Goal: Navigation & Orientation: Find specific page/section

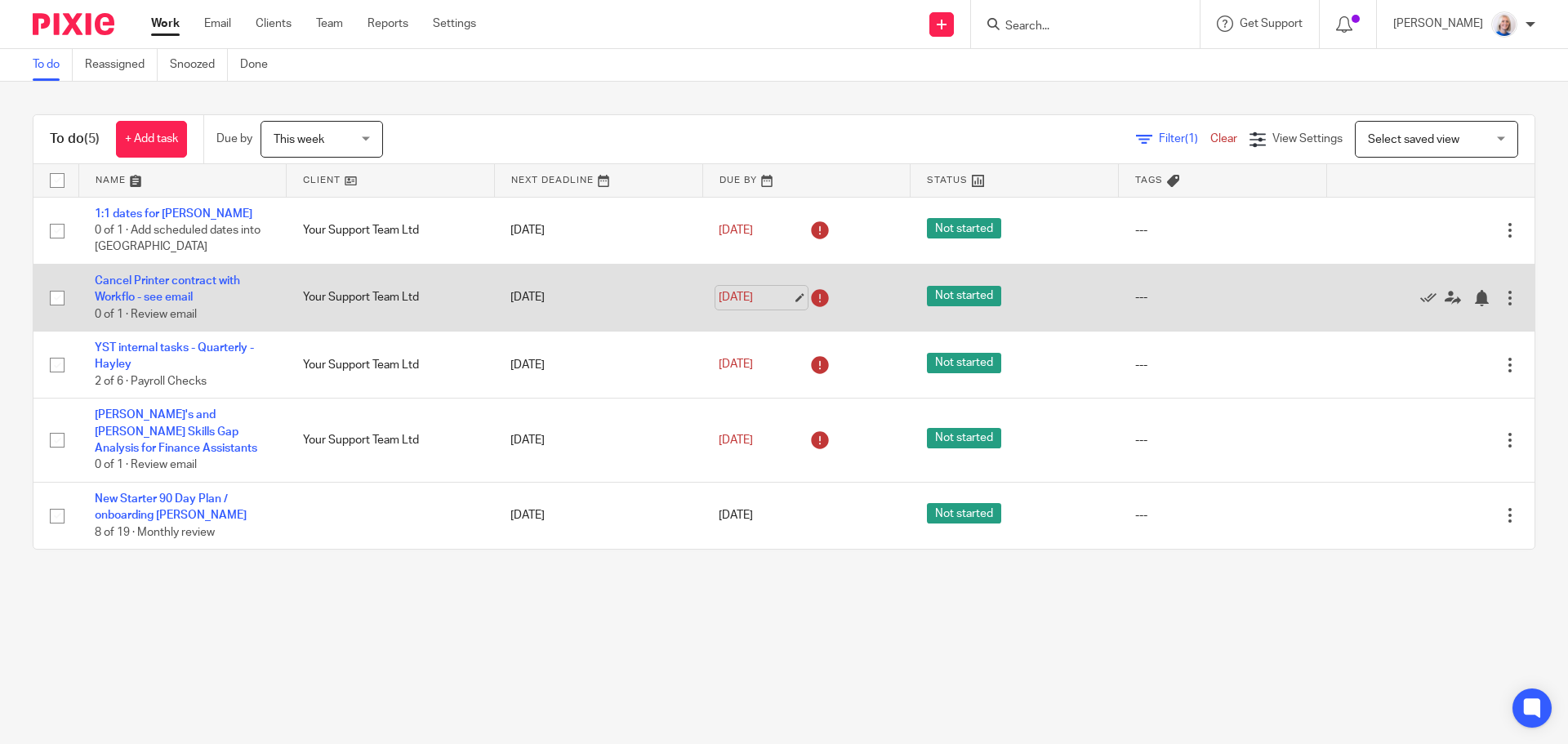
click at [750, 296] on link "15 Sep 2025" at bounding box center [755, 298] width 74 height 17
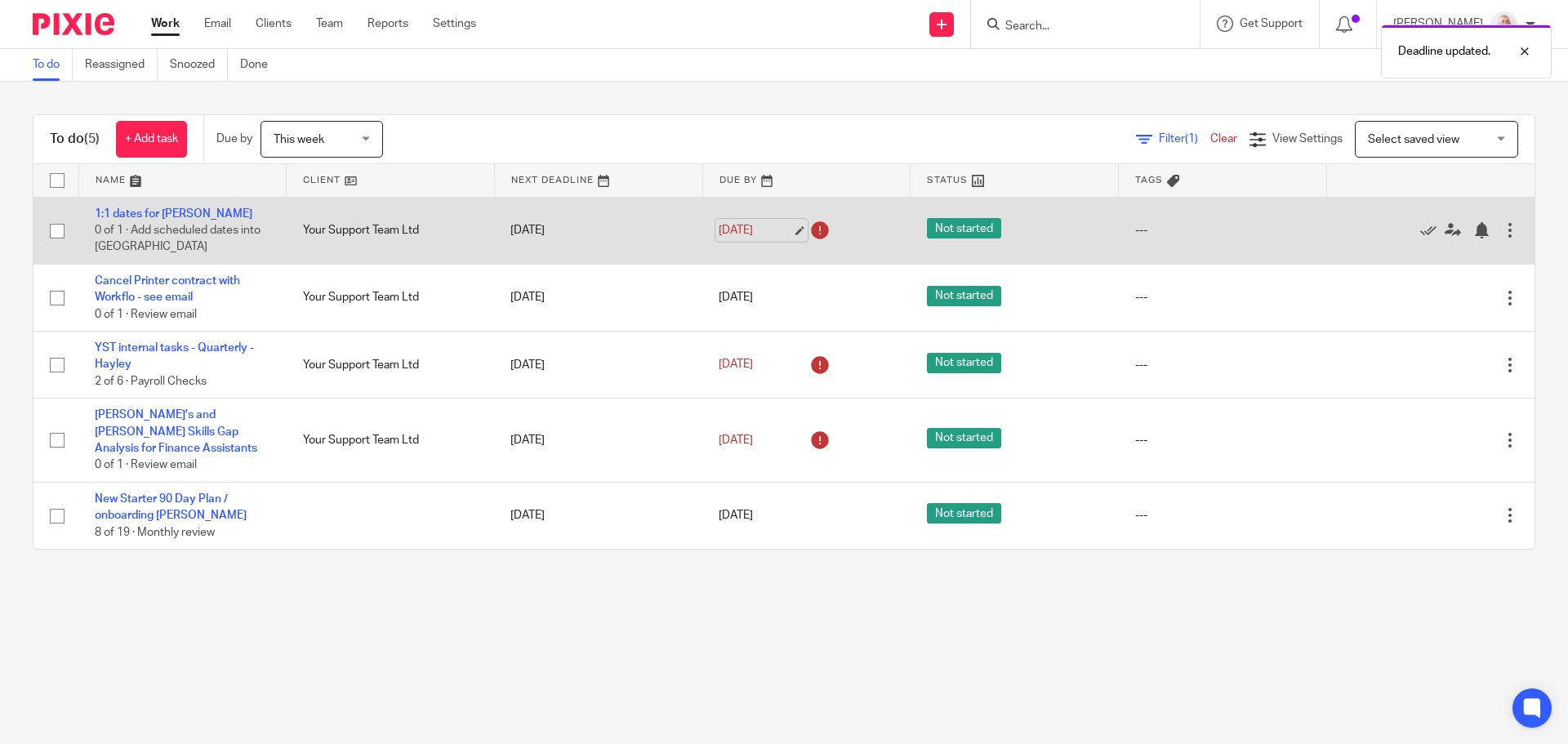
click at [742, 236] on link "15 Sep 2025" at bounding box center [755, 231] width 74 height 17
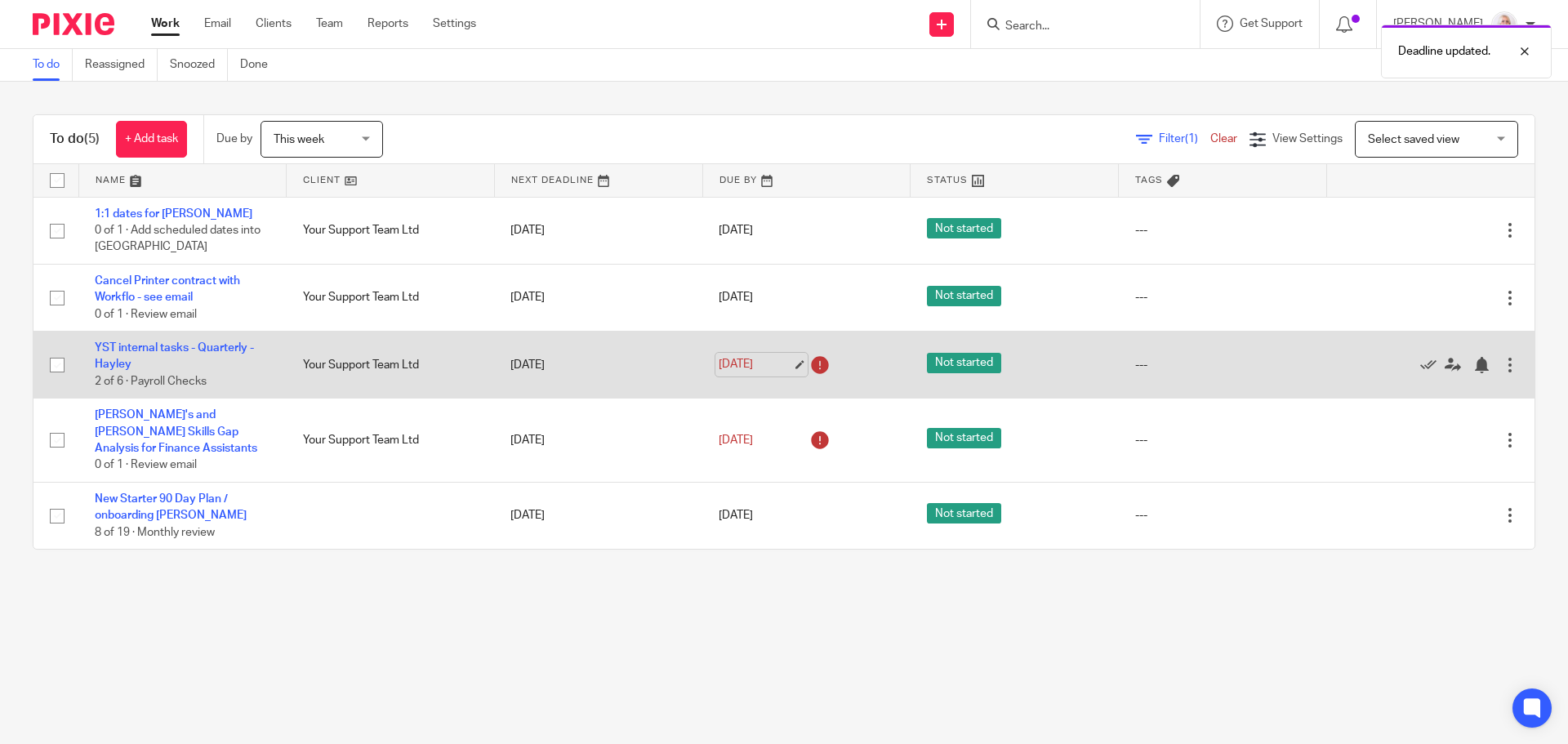
click at [743, 369] on link "15 Sep 2025" at bounding box center [755, 365] width 74 height 17
click at [223, 343] on link "YST internal tasks - Quarterly - Hayley" at bounding box center [175, 356] width 159 height 28
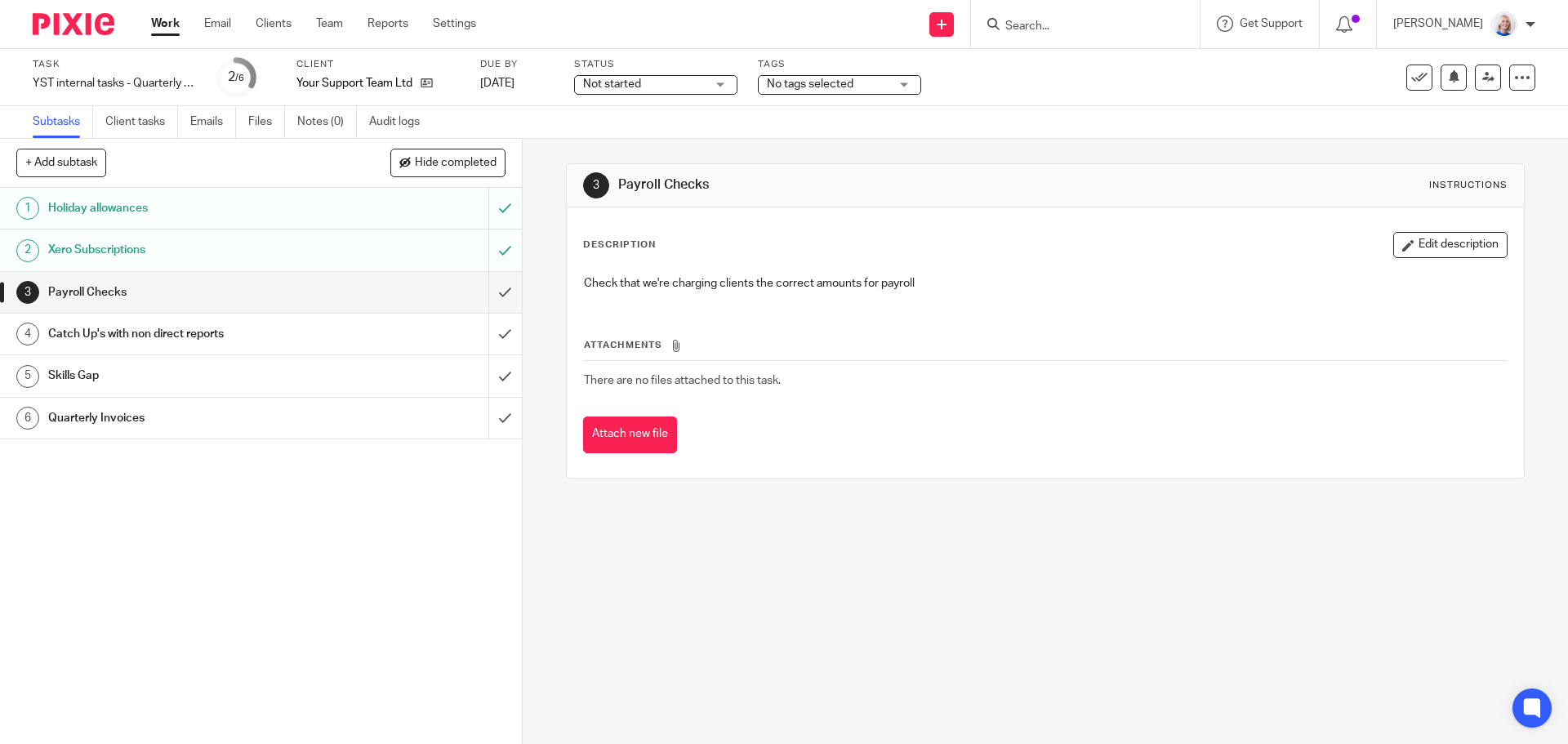
click at [408, 420] on div "Quarterly Invoices" at bounding box center [260, 418] width 424 height 24
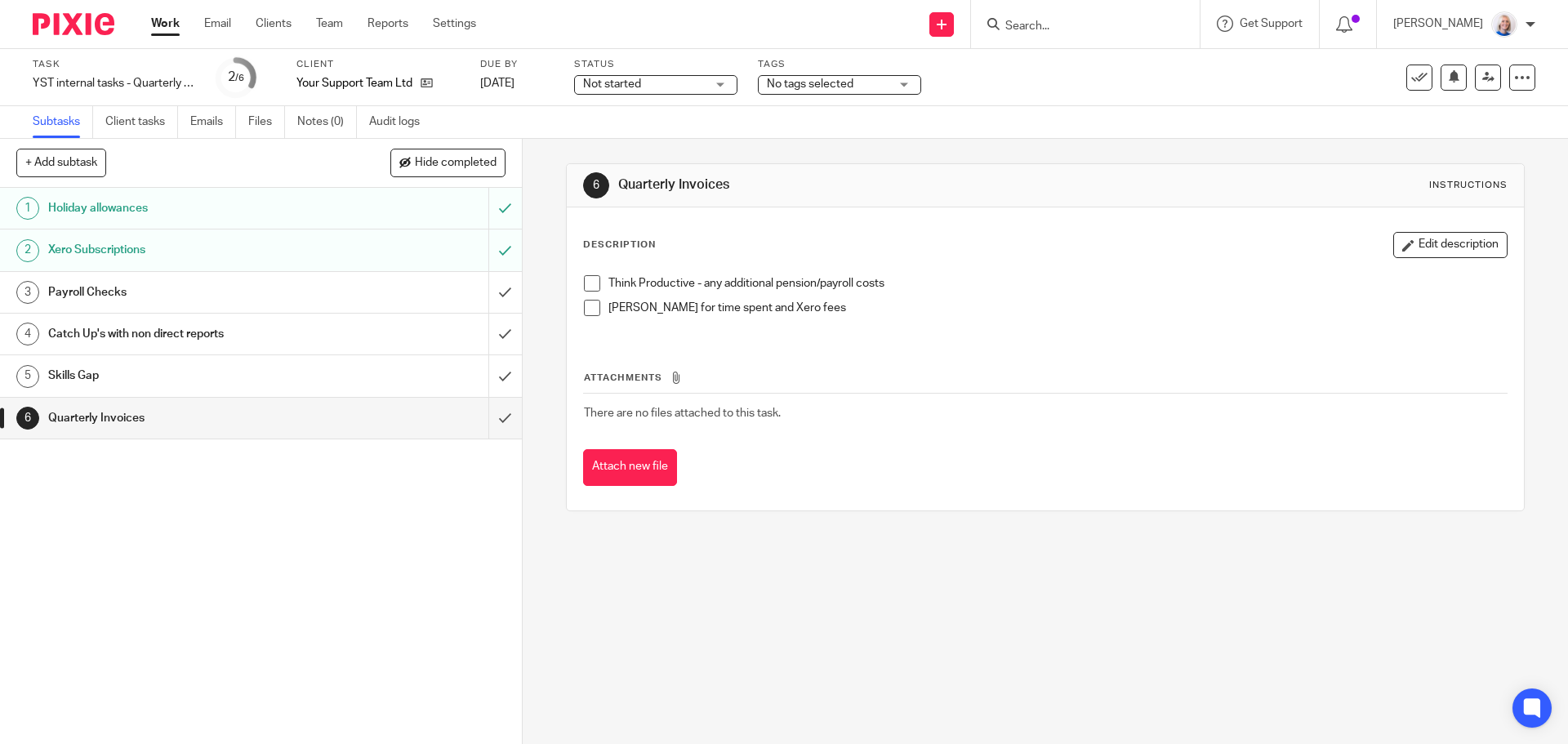
click at [162, 27] on link "Work" at bounding box center [165, 23] width 29 height 16
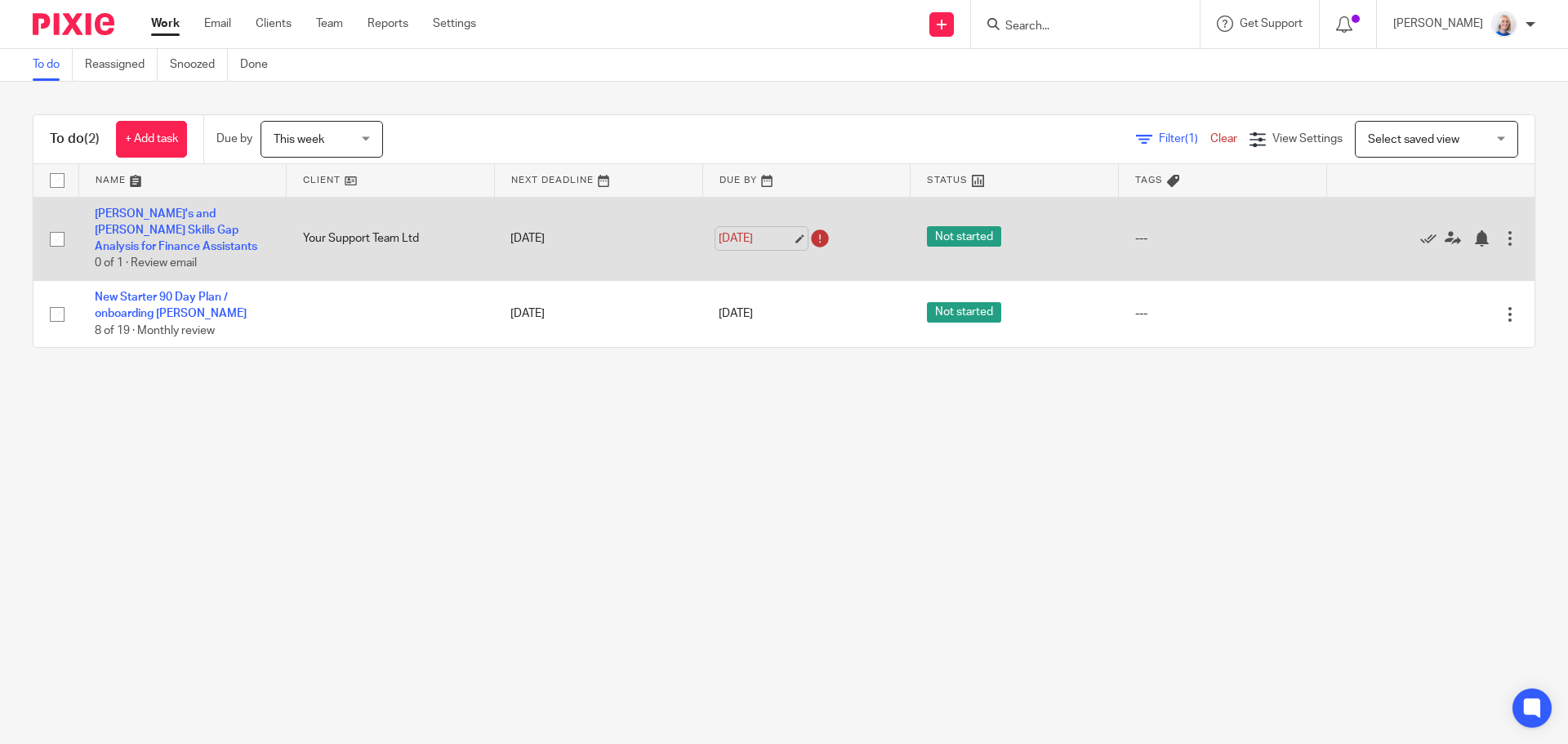
click at [720, 232] on link "[DATE]" at bounding box center [755, 239] width 74 height 17
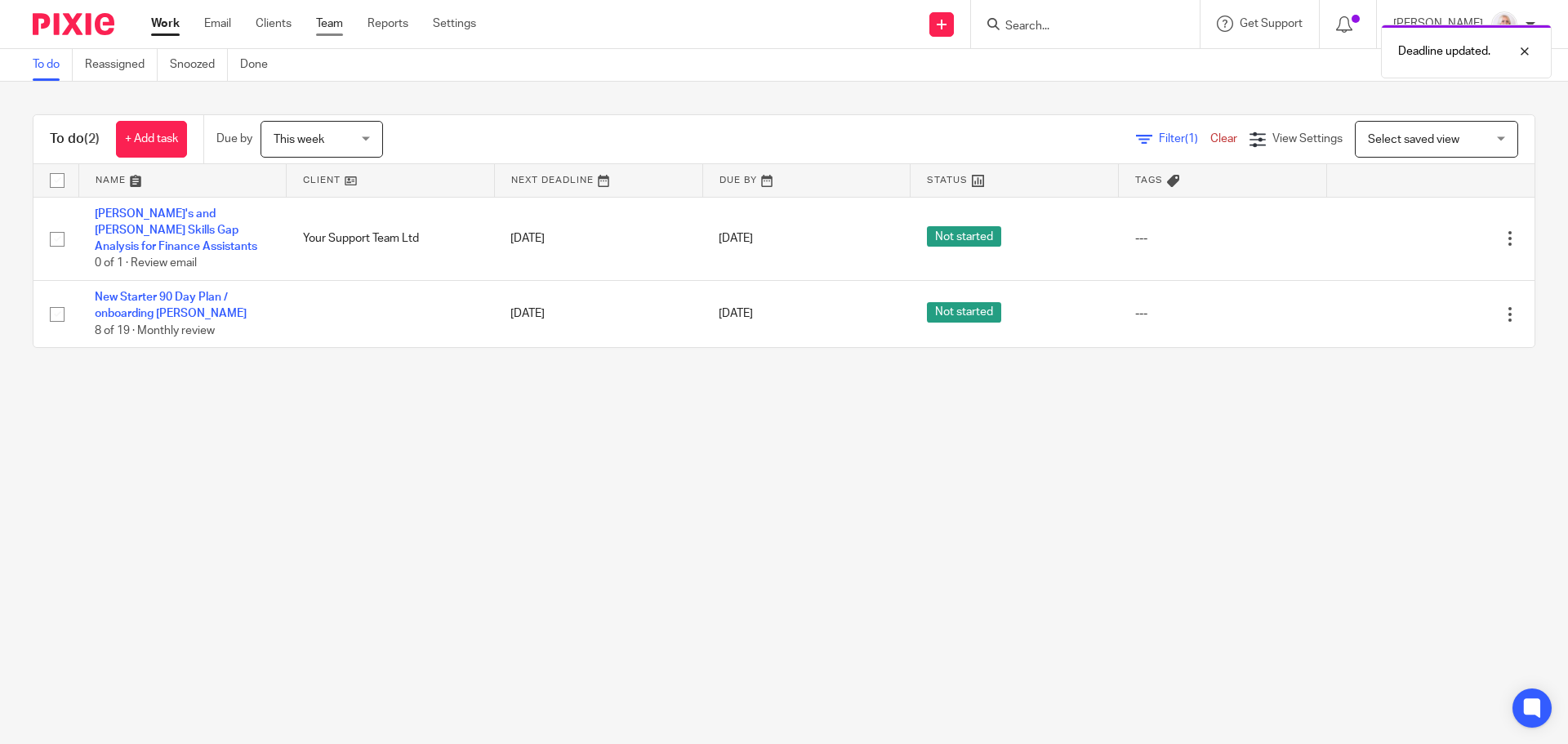
click at [325, 22] on link "Team" at bounding box center [329, 23] width 27 height 16
